Goal: Navigation & Orientation: Find specific page/section

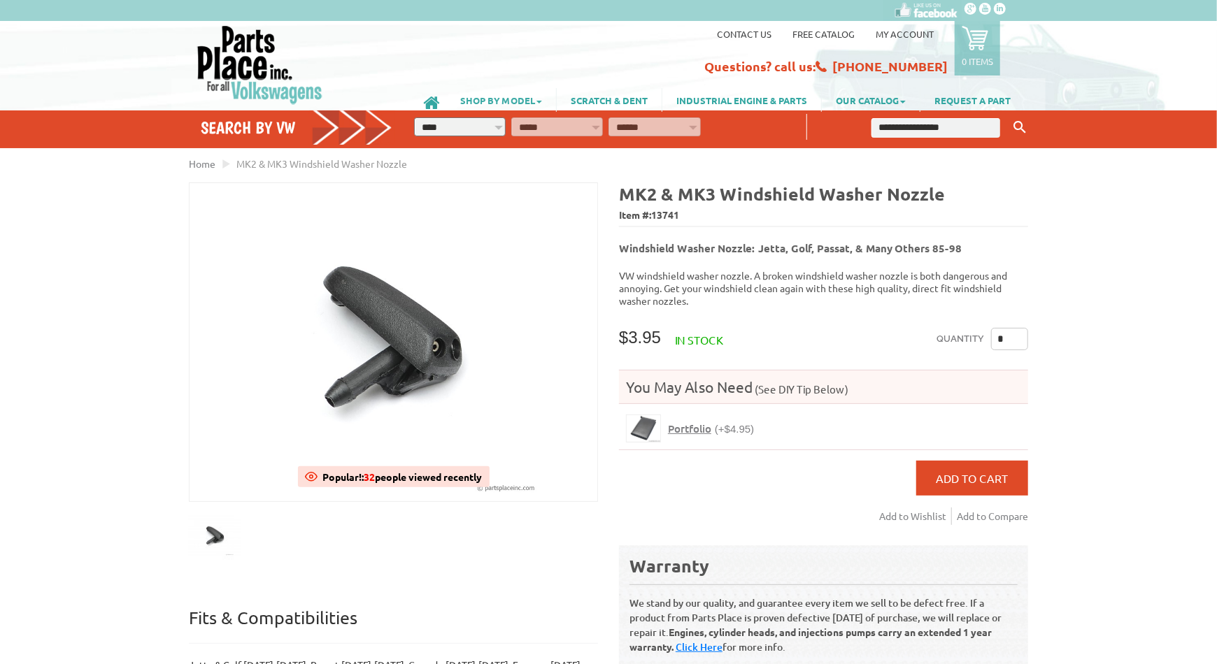
click at [520, 96] on link "SHOP BY MODEL" at bounding box center [501, 100] width 110 height 24
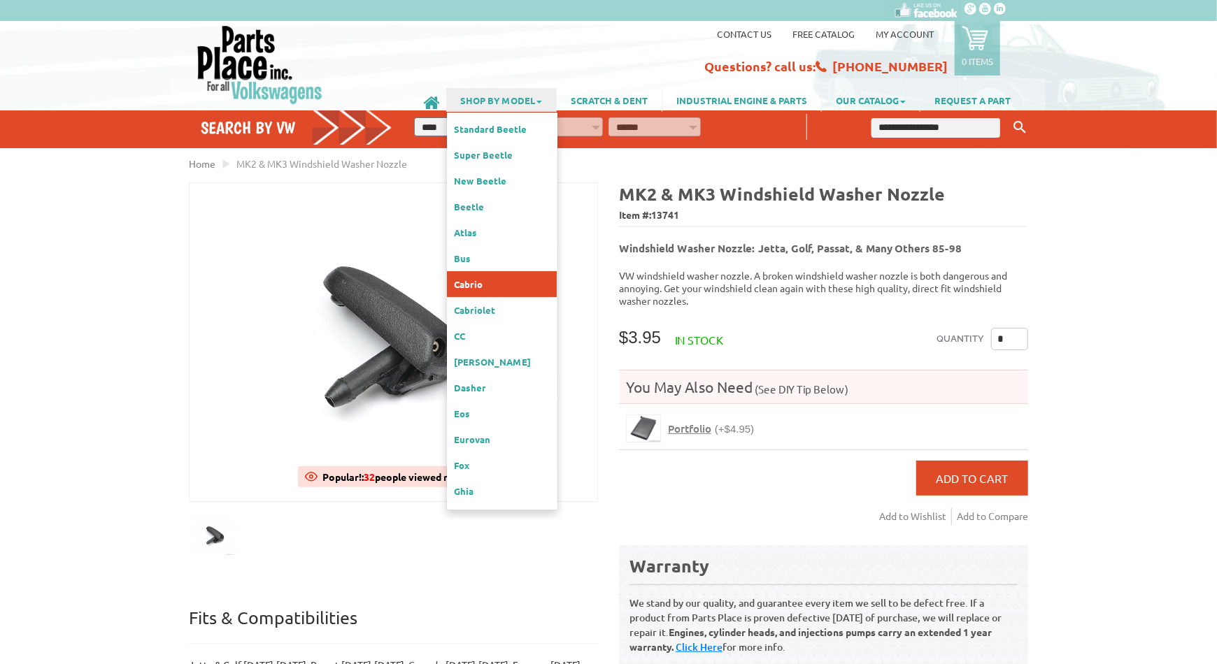
click at [480, 271] on link "Cabrio" at bounding box center [502, 284] width 110 height 26
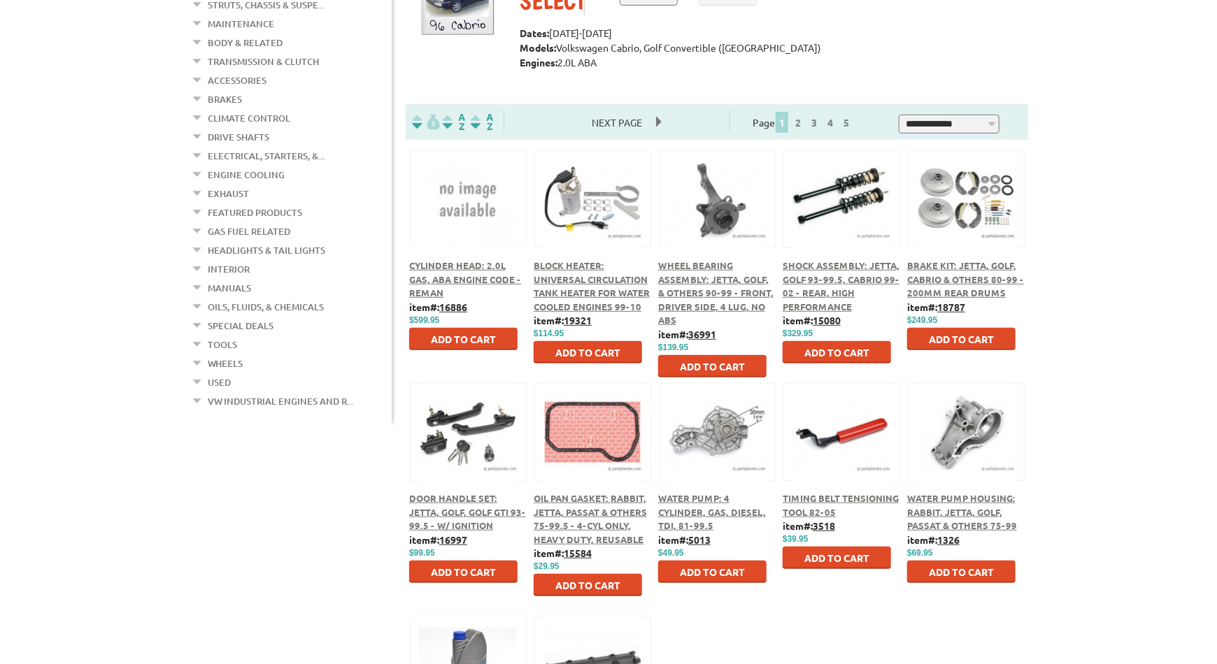
scroll to position [349, 0]
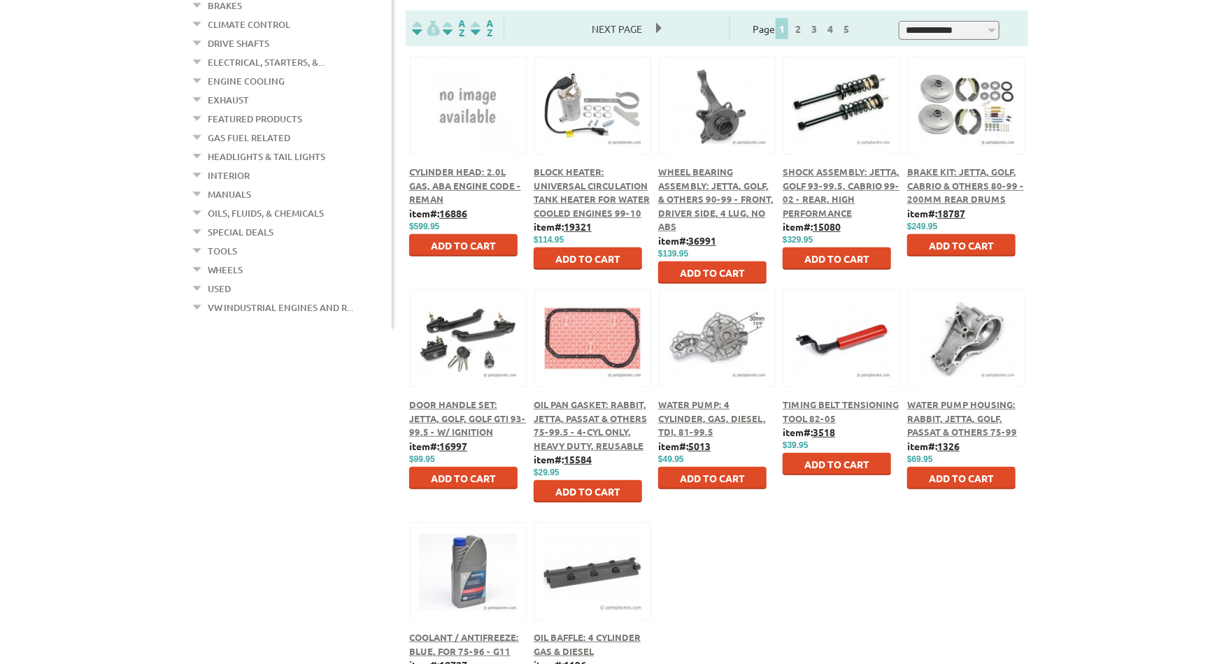
click at [255, 223] on link "Special Deals" at bounding box center [241, 232] width 66 height 18
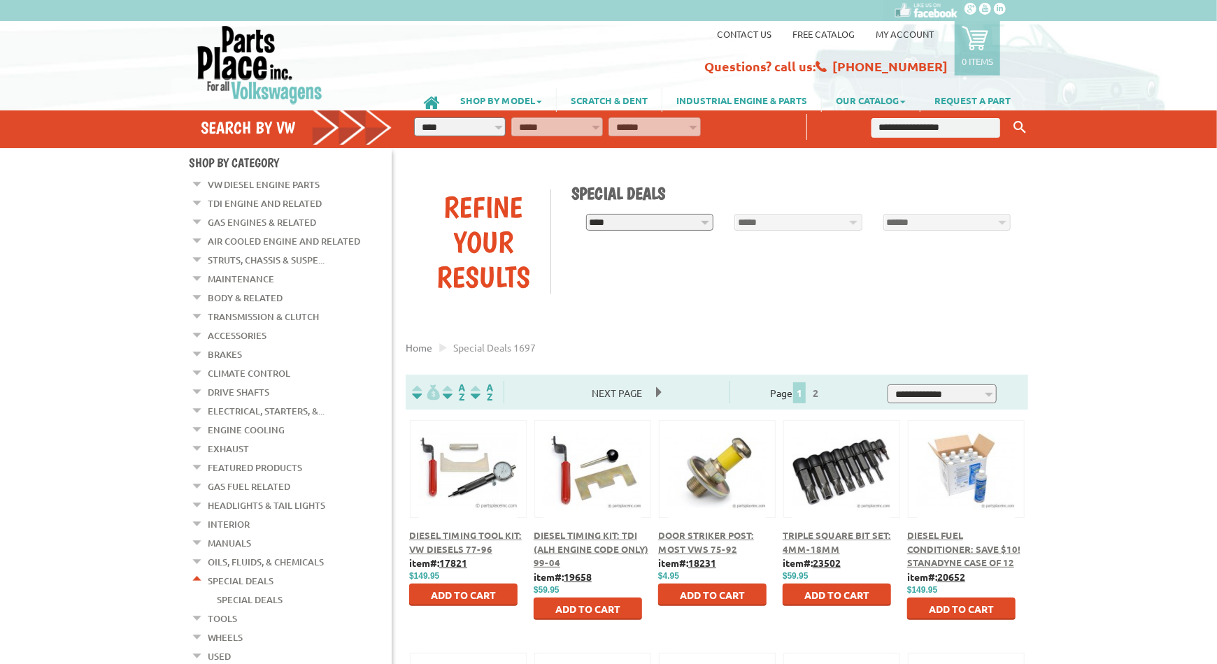
click at [280, 221] on link "Gas Engines & Related" at bounding box center [262, 222] width 108 height 18
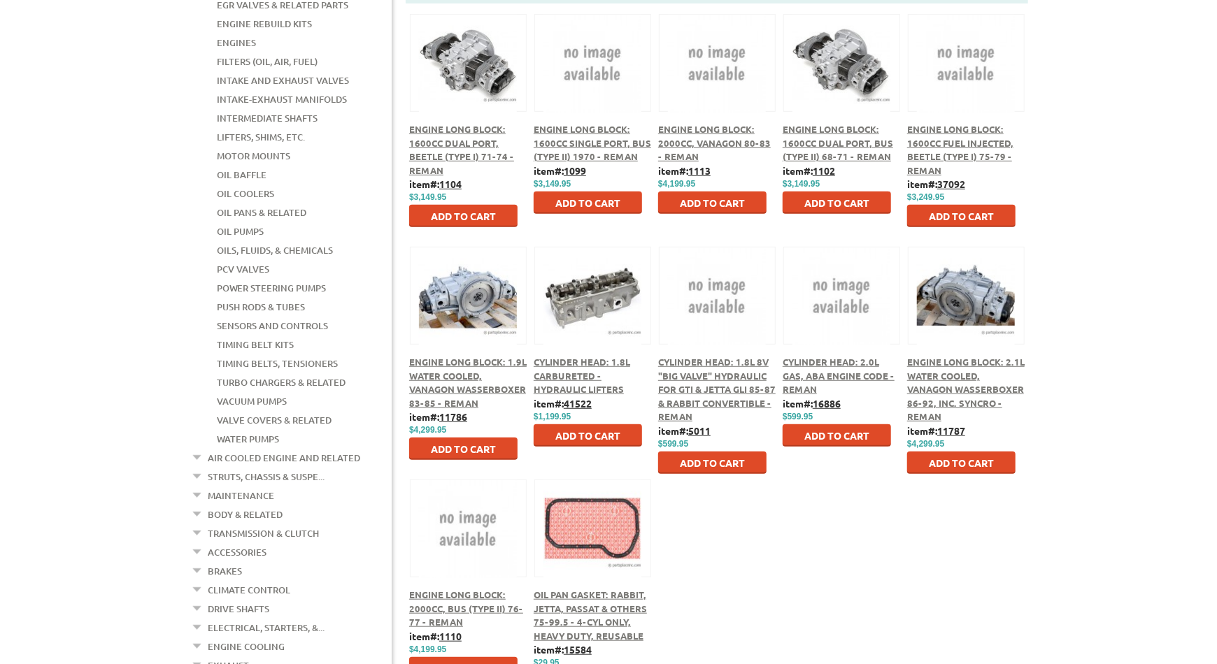
scroll to position [420, 0]
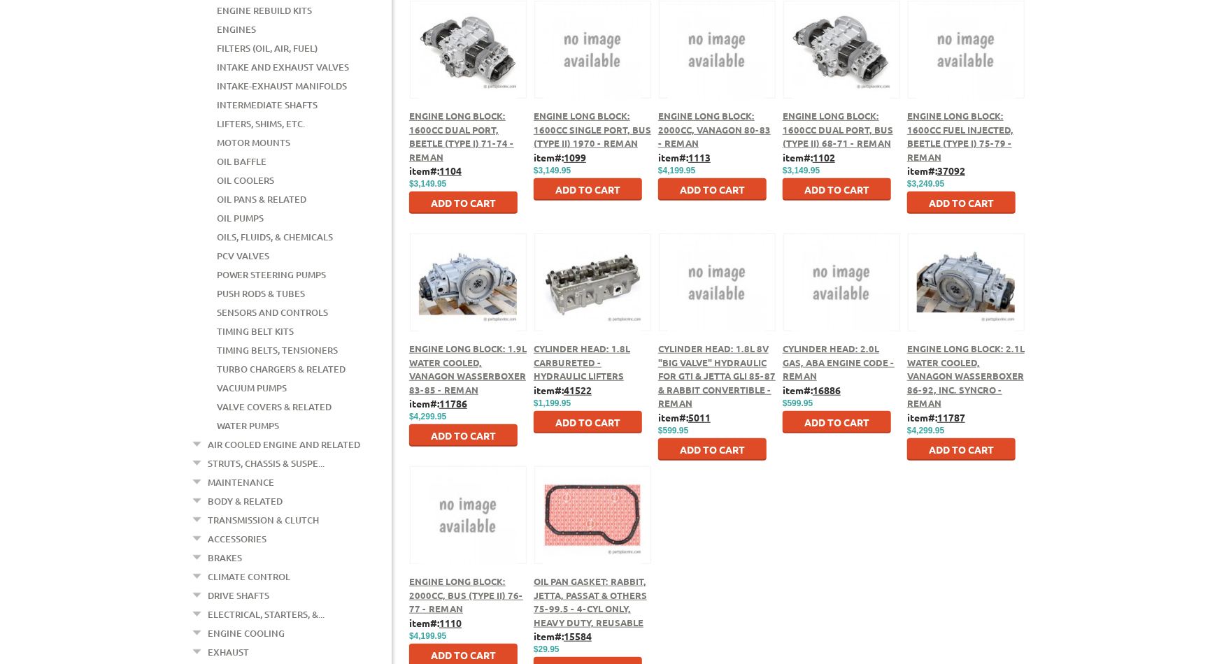
click at [248, 455] on link "Struts, Chassis & Suspe..." at bounding box center [266, 464] width 117 height 18
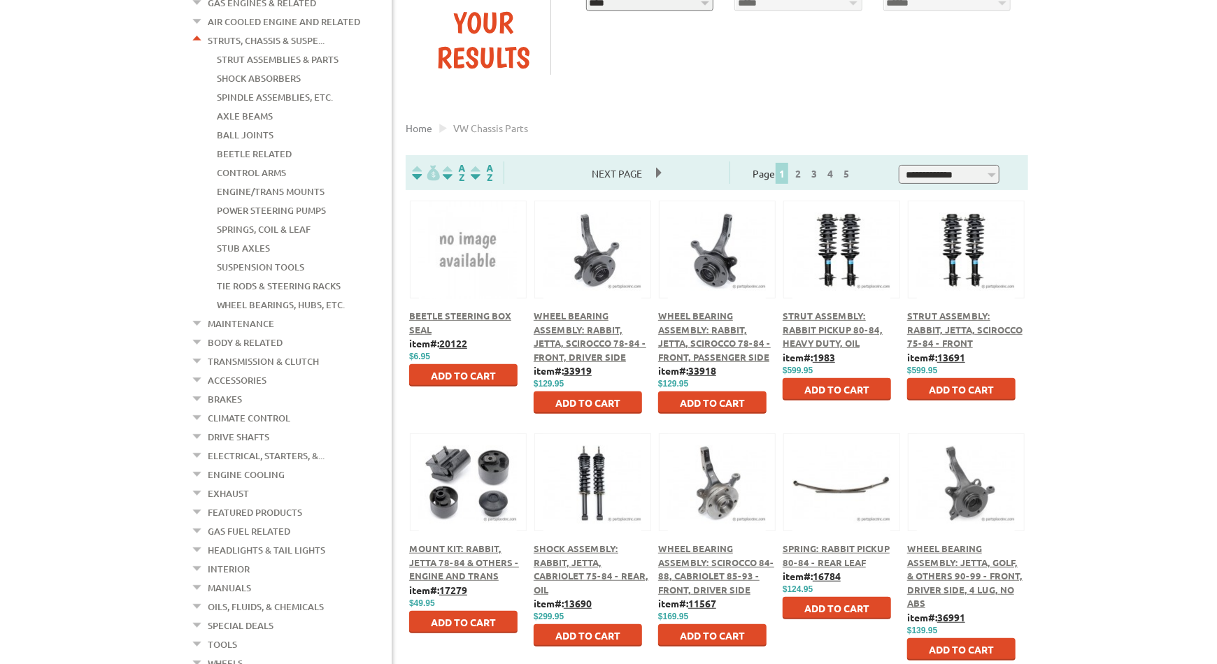
scroll to position [210, 0]
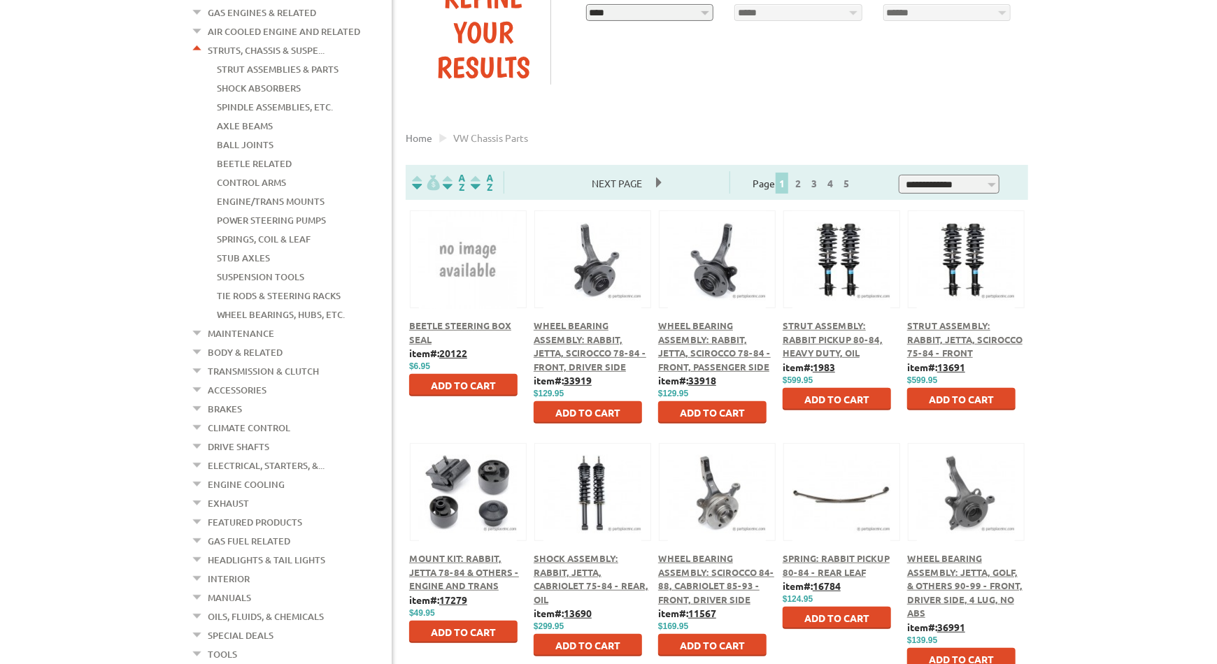
click at [283, 306] on link "Wheel Bearings, Hubs, Etc." at bounding box center [281, 315] width 128 height 18
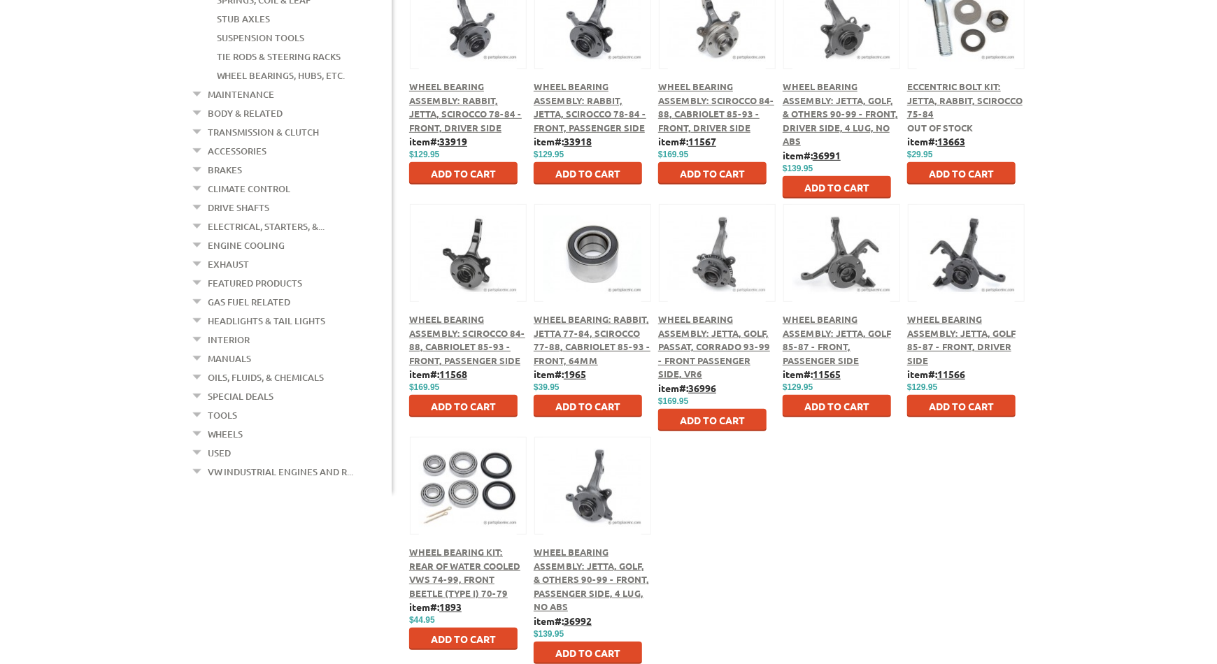
scroll to position [489, 0]
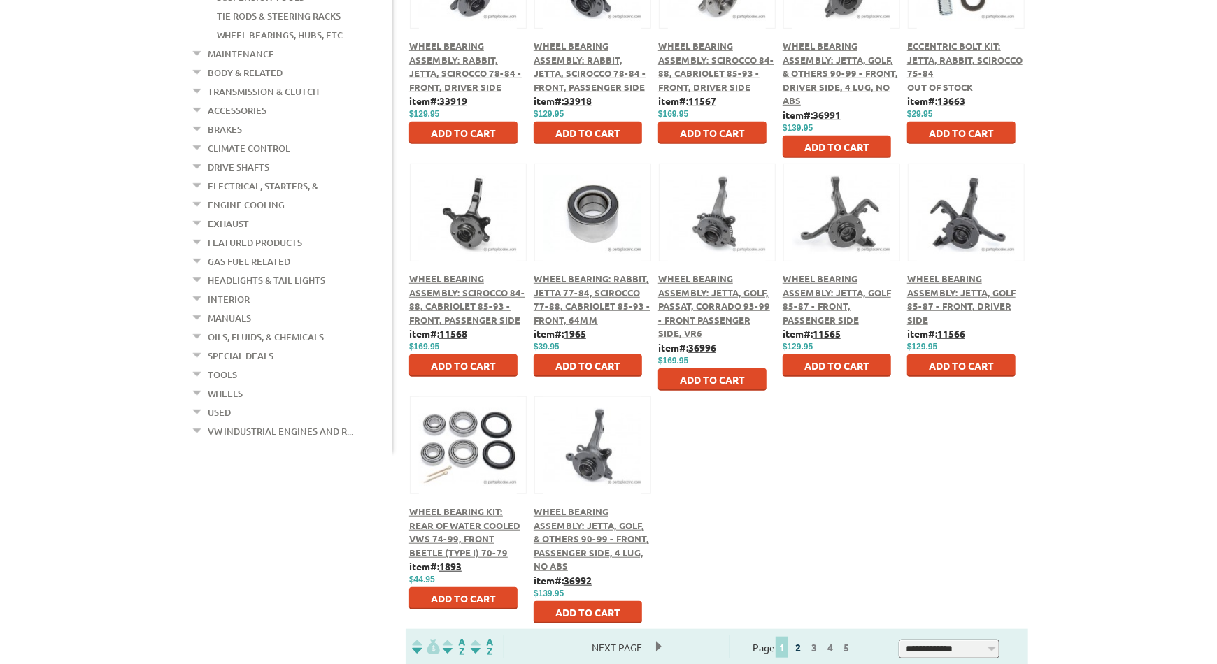
click at [804, 648] on link "2" at bounding box center [798, 647] width 13 height 13
